Goal: Task Accomplishment & Management: Complete application form

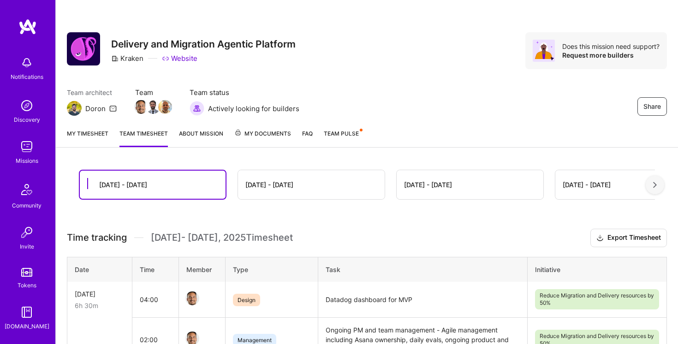
scroll to position [7, 0]
click at [84, 131] on link "My timesheet" at bounding box center [88, 138] width 42 height 18
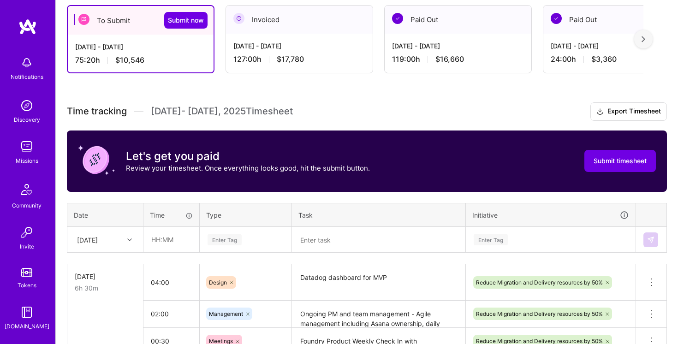
scroll to position [148, 0]
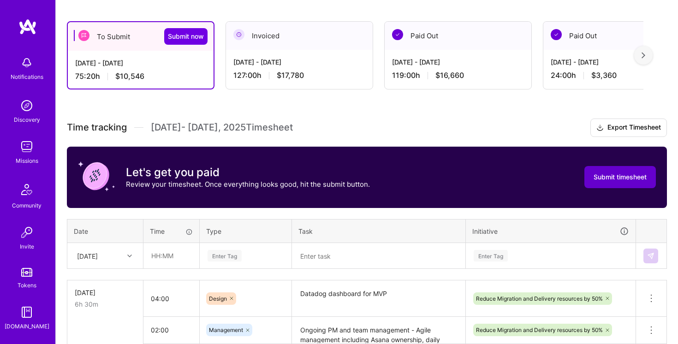
click at [626, 176] on span "Submit timesheet" at bounding box center [619, 176] width 53 height 9
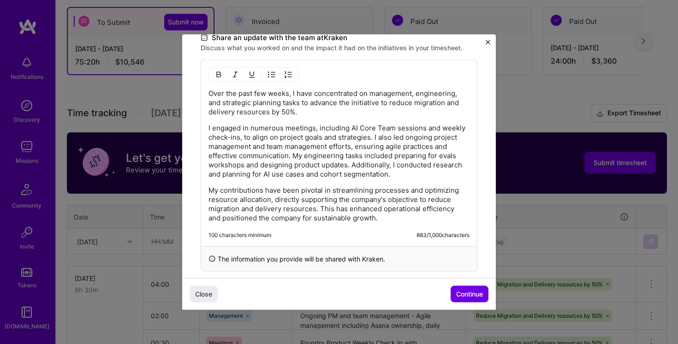
scroll to position [286, 0]
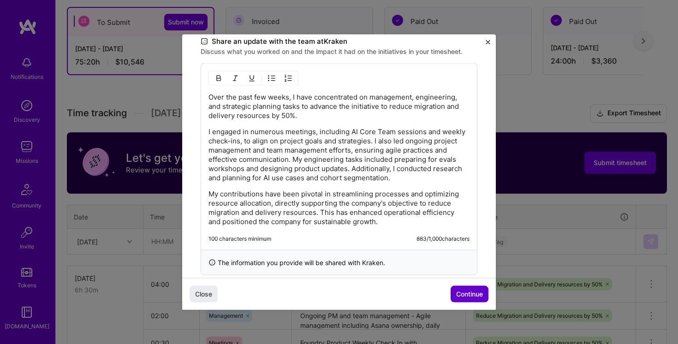
click at [469, 294] on span "Continue" at bounding box center [469, 293] width 27 height 9
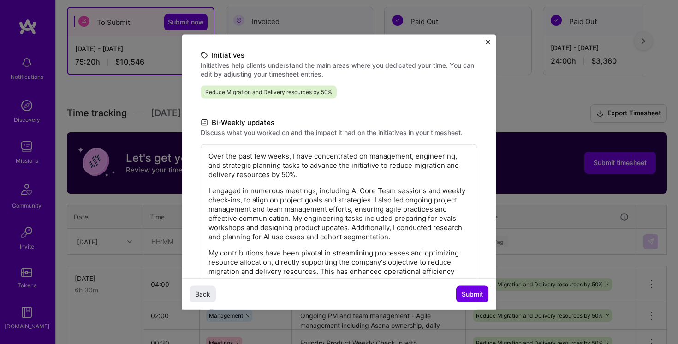
scroll to position [0, 0]
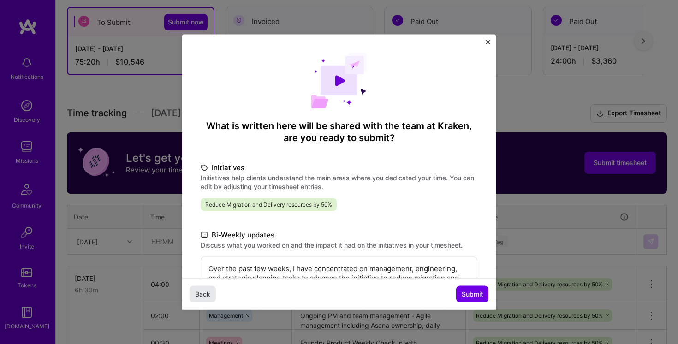
click at [197, 300] on button "Back" at bounding box center [203, 293] width 26 height 17
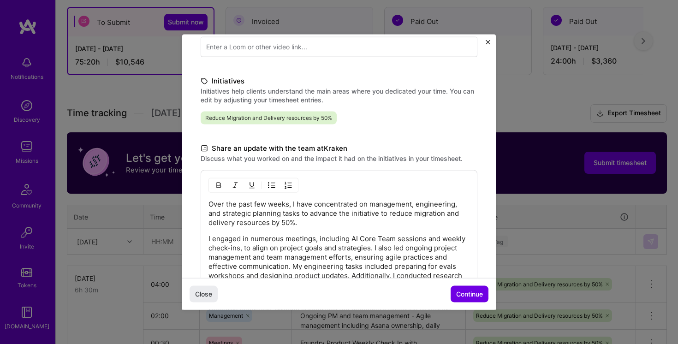
scroll to position [196, 0]
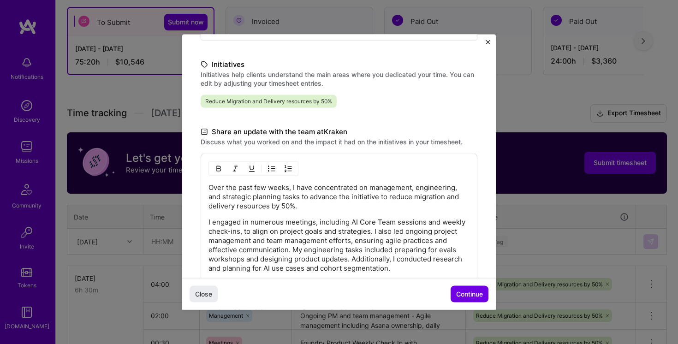
click at [251, 243] on p "I engaged in numerous meetings, including AI Core Team sessions and weekly chec…" at bounding box center [338, 245] width 261 height 55
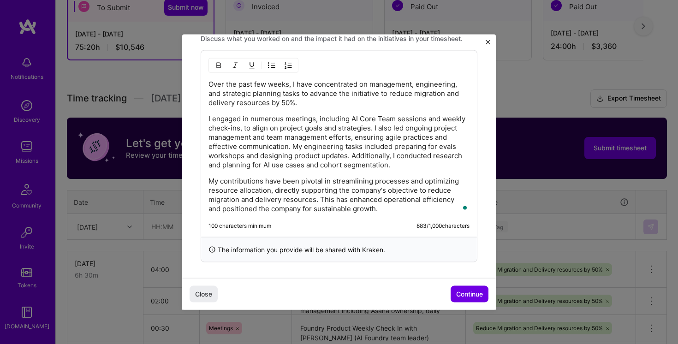
scroll to position [296, 0]
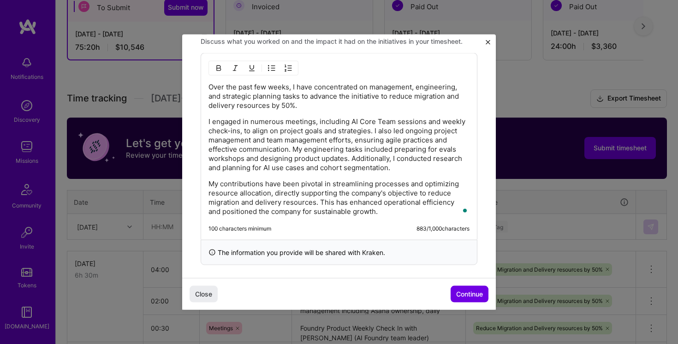
click at [308, 169] on p "I engaged in numerous meetings, including AI Core Team sessions and weekly chec…" at bounding box center [338, 144] width 261 height 55
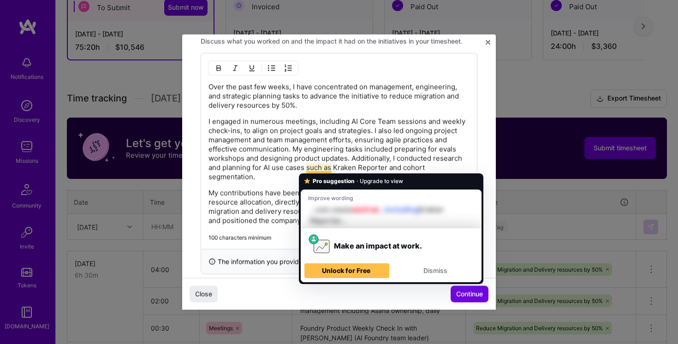
click at [326, 169] on p "I engaged in numerous meetings, including AI Core Team sessions and weekly chec…" at bounding box center [338, 149] width 261 height 65
click at [320, 168] on p "I engaged in numerous meetings, including AI Core Team sessions and weekly chec…" at bounding box center [338, 149] width 261 height 65
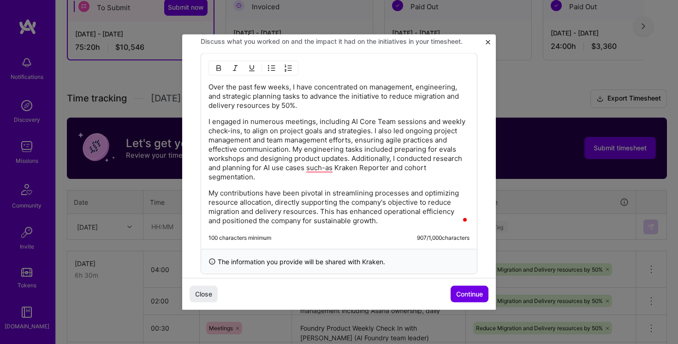
click at [302, 191] on p "My contributions have been pivotal in streamlining processes and optimizing res…" at bounding box center [338, 207] width 261 height 37
click at [321, 174] on p "I engaged in numerous meetings, including AI Core Team sessions and weekly chec…" at bounding box center [338, 149] width 261 height 65
click at [320, 169] on p "I engaged in numerous meetings, including AI Core Team sessions and weekly chec…" at bounding box center [338, 149] width 261 height 65
click at [314, 204] on p "My contributions have been pivotal in streamlining processes and optimizing res…" at bounding box center [338, 207] width 261 height 37
click at [333, 167] on p "I engaged in numerous meetings, including AI Core Team sessions and weekly chec…" at bounding box center [338, 149] width 261 height 65
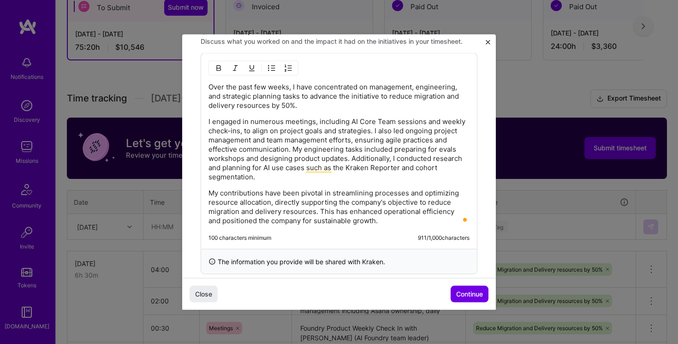
click at [286, 221] on p "My contributions have been pivotal in streamlining processes and optimizing res…" at bounding box center [338, 207] width 261 height 37
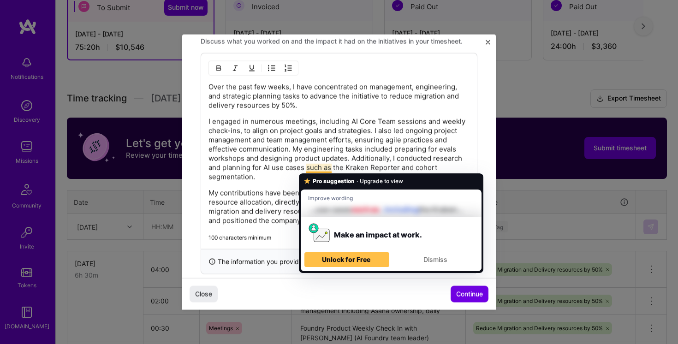
click at [339, 168] on p "I engaged in numerous meetings, including AI Core Team sessions and weekly chec…" at bounding box center [338, 149] width 261 height 65
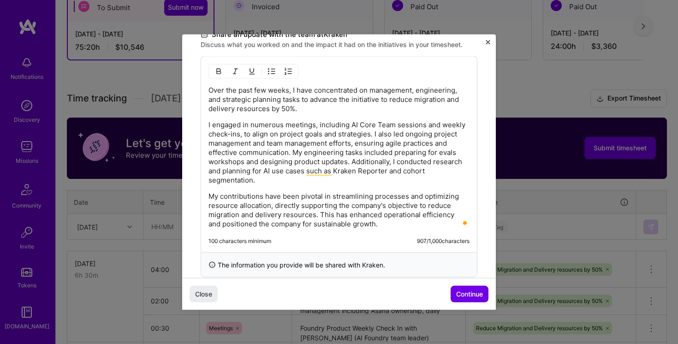
scroll to position [297, 0]
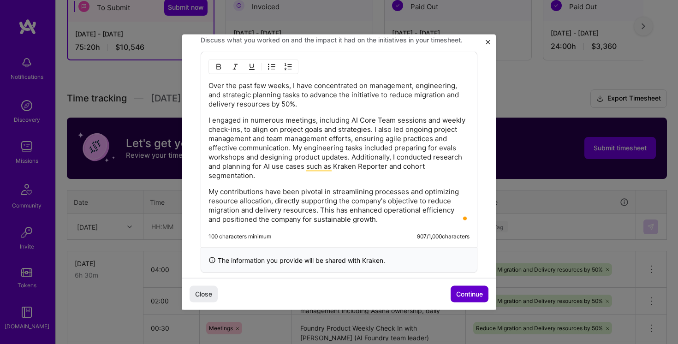
click at [466, 291] on span "Continue" at bounding box center [469, 293] width 27 height 9
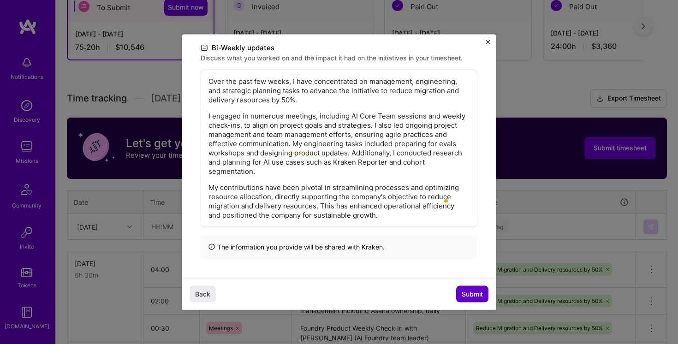
scroll to position [187, 0]
click at [465, 291] on span "Submit" at bounding box center [472, 293] width 21 height 9
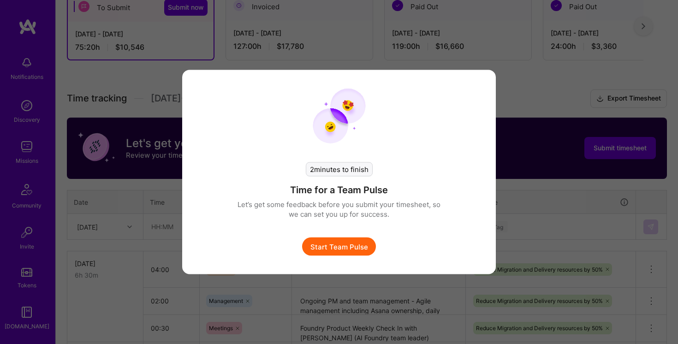
click at [348, 245] on button "Start Team Pulse" at bounding box center [339, 246] width 74 height 18
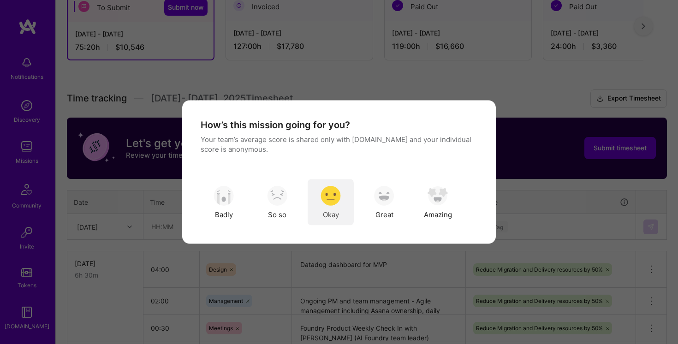
click at [344, 197] on div "Okay" at bounding box center [331, 202] width 46 height 46
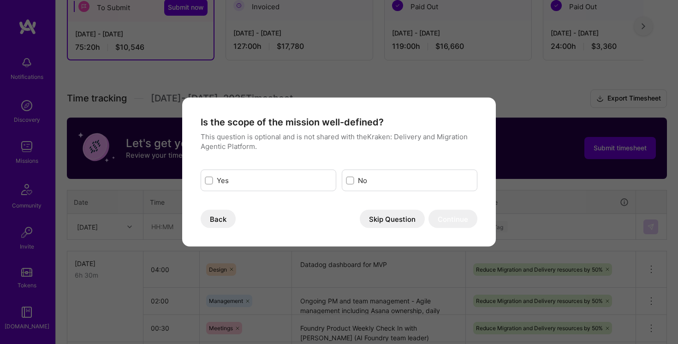
click at [302, 183] on label "Yes" at bounding box center [274, 181] width 115 height 10
click at [213, 183] on input "modal" at bounding box center [210, 181] width 6 height 6
checkbox input "true"
click at [460, 219] on button "Continue" at bounding box center [452, 219] width 49 height 18
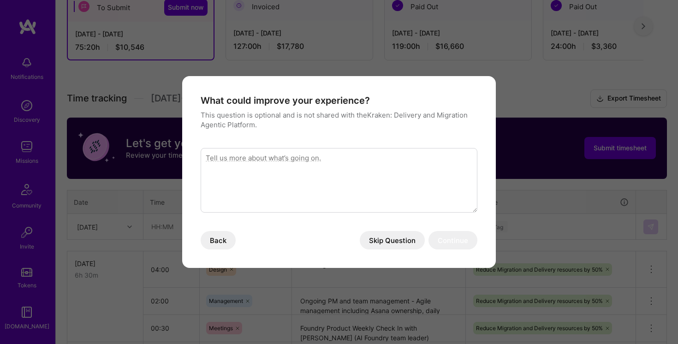
click at [404, 242] on button "Skip Question" at bounding box center [392, 240] width 65 height 18
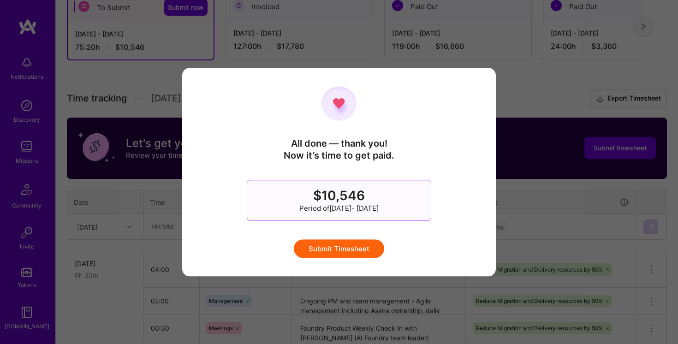
click at [350, 249] on button "Submit Timesheet" at bounding box center [339, 248] width 90 height 18
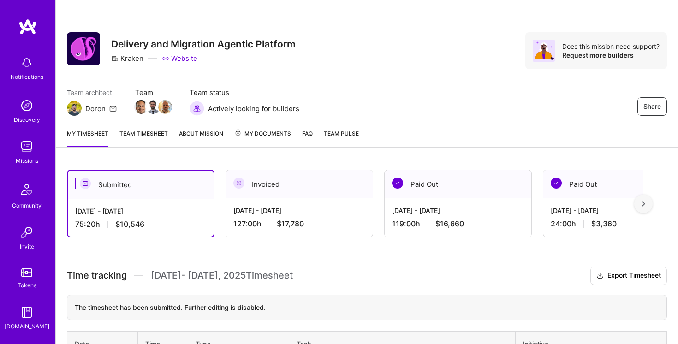
scroll to position [14, 0]
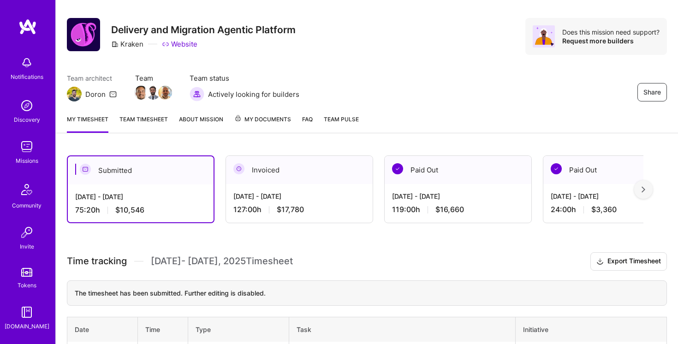
click at [124, 211] on span "$10,546" at bounding box center [129, 210] width 29 height 10
drag, startPoint x: 124, startPoint y: 211, endPoint x: 137, endPoint y: 211, distance: 13.4
click at [137, 211] on span "$10,546" at bounding box center [129, 210] width 29 height 10
copy span "10,546"
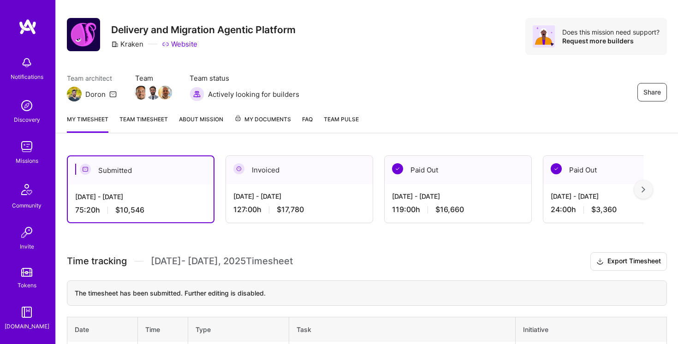
scroll to position [0, 0]
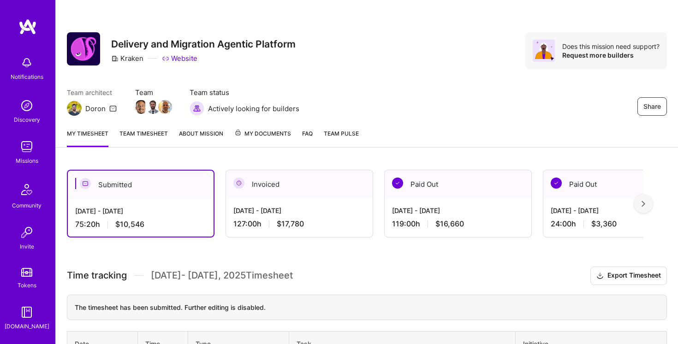
click at [146, 132] on link "Team timesheet" at bounding box center [143, 138] width 48 height 18
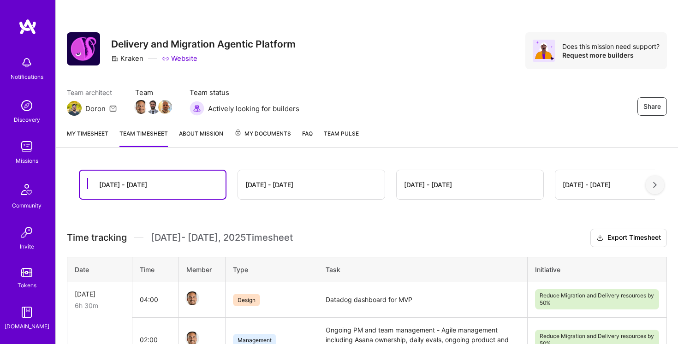
click at [90, 134] on link "My timesheet" at bounding box center [88, 138] width 42 height 18
